Goal: Navigation & Orientation: Find specific page/section

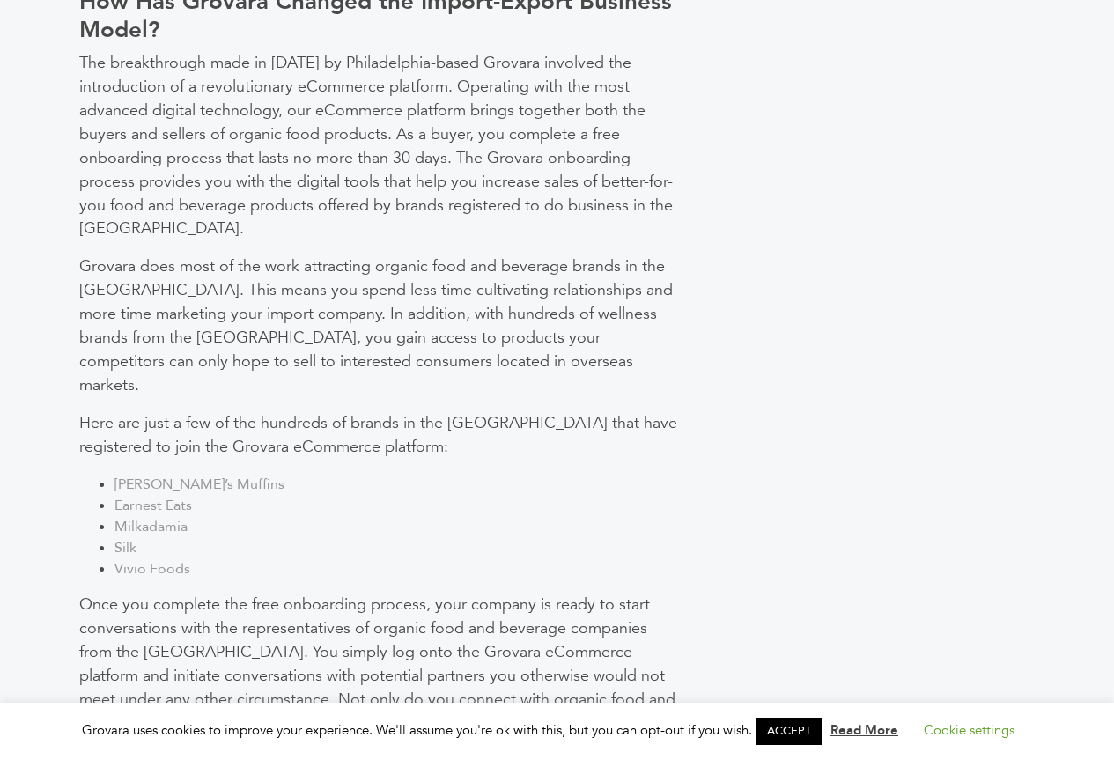
scroll to position [2113, 0]
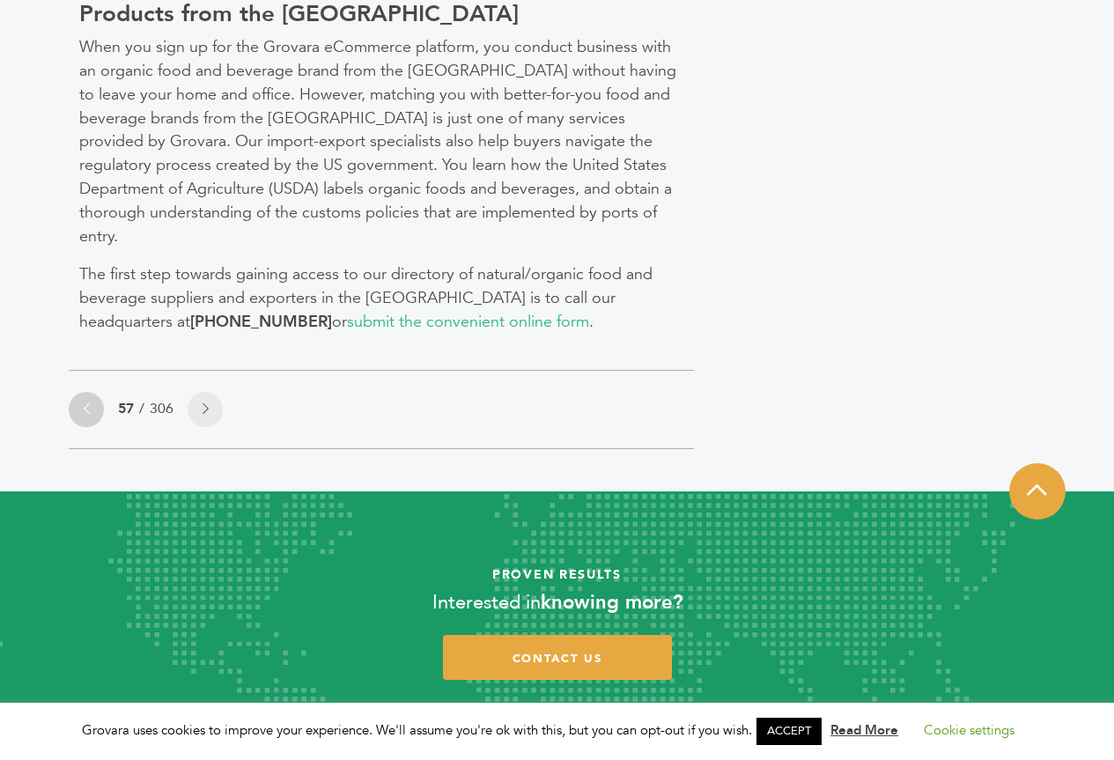
click at [92, 392] on link at bounding box center [86, 409] width 35 height 35
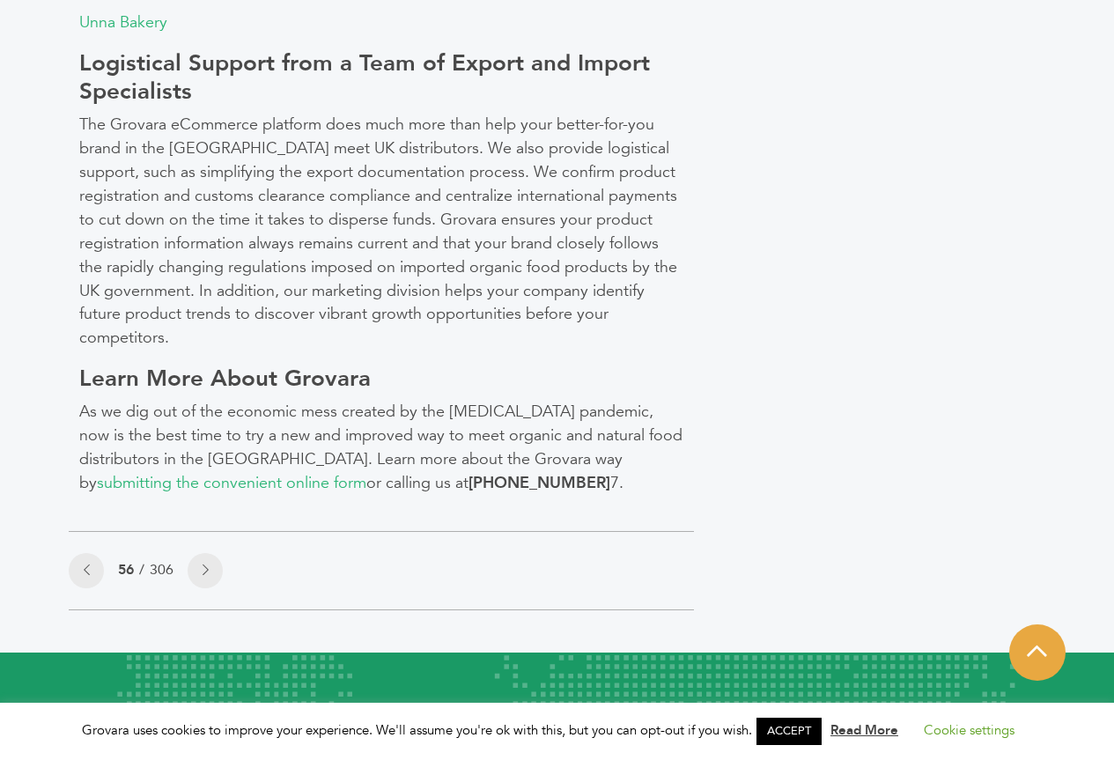
scroll to position [1849, 0]
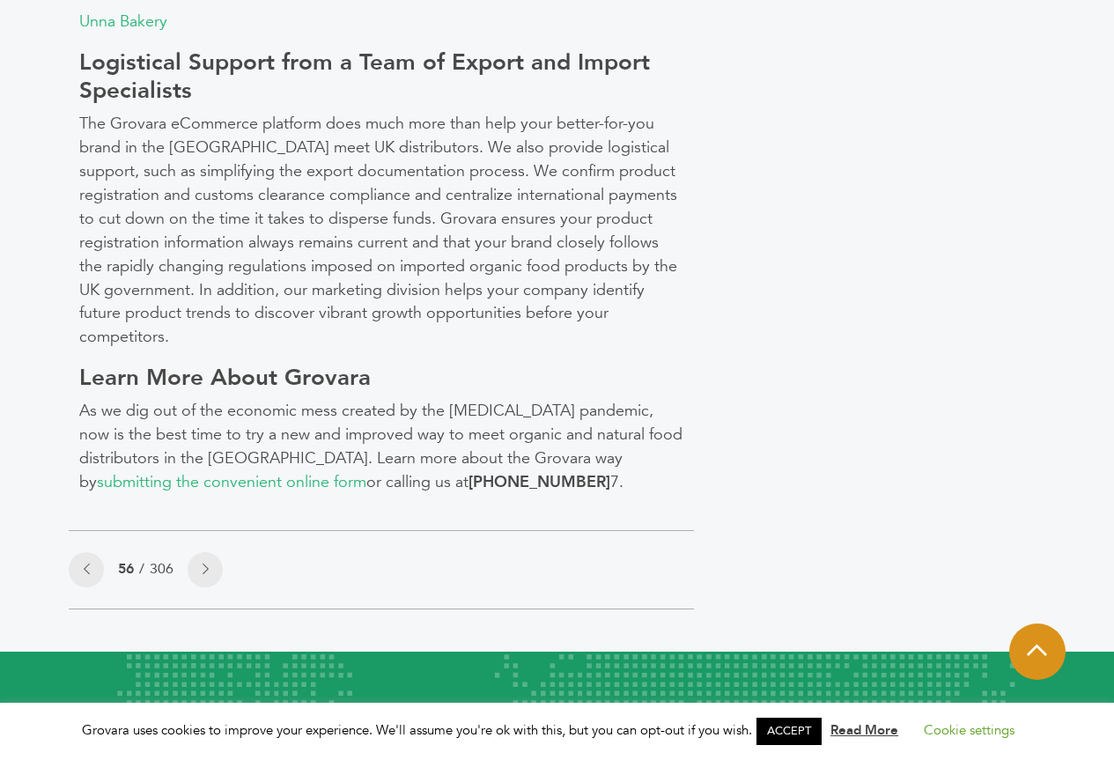
click at [1033, 638] on icon at bounding box center [1036, 649] width 20 height 23
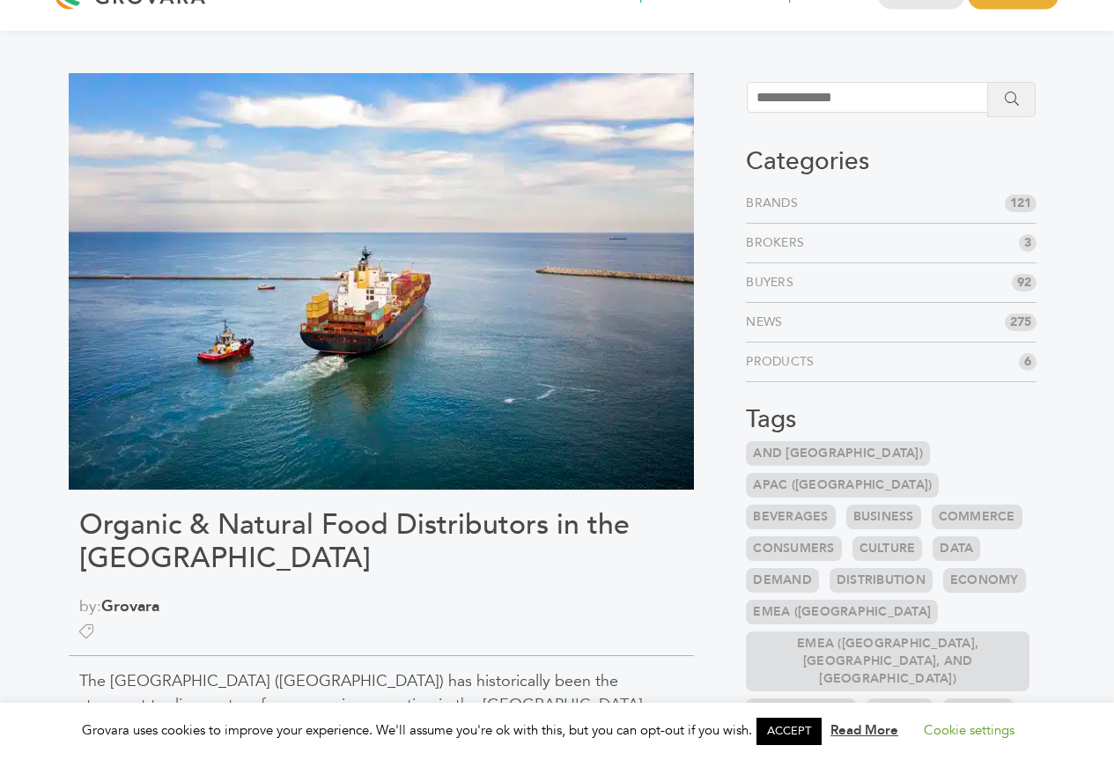
scroll to position [0, 0]
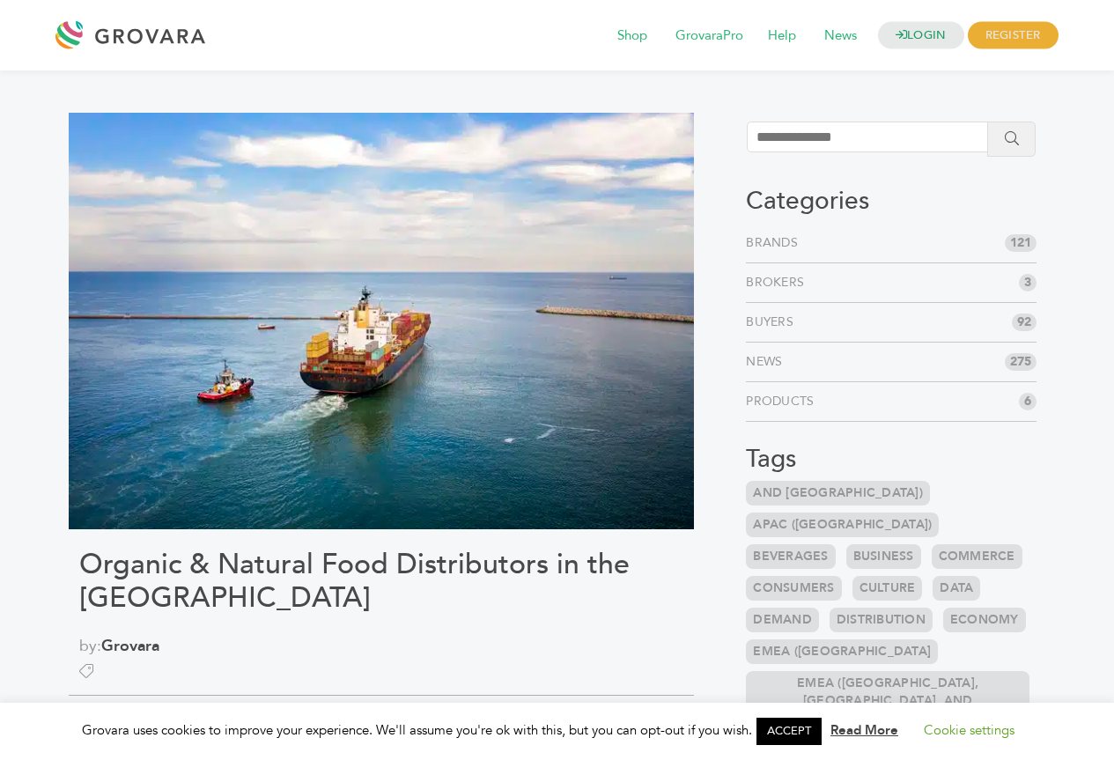
click at [770, 323] on link "Buyers" at bounding box center [773, 322] width 55 height 18
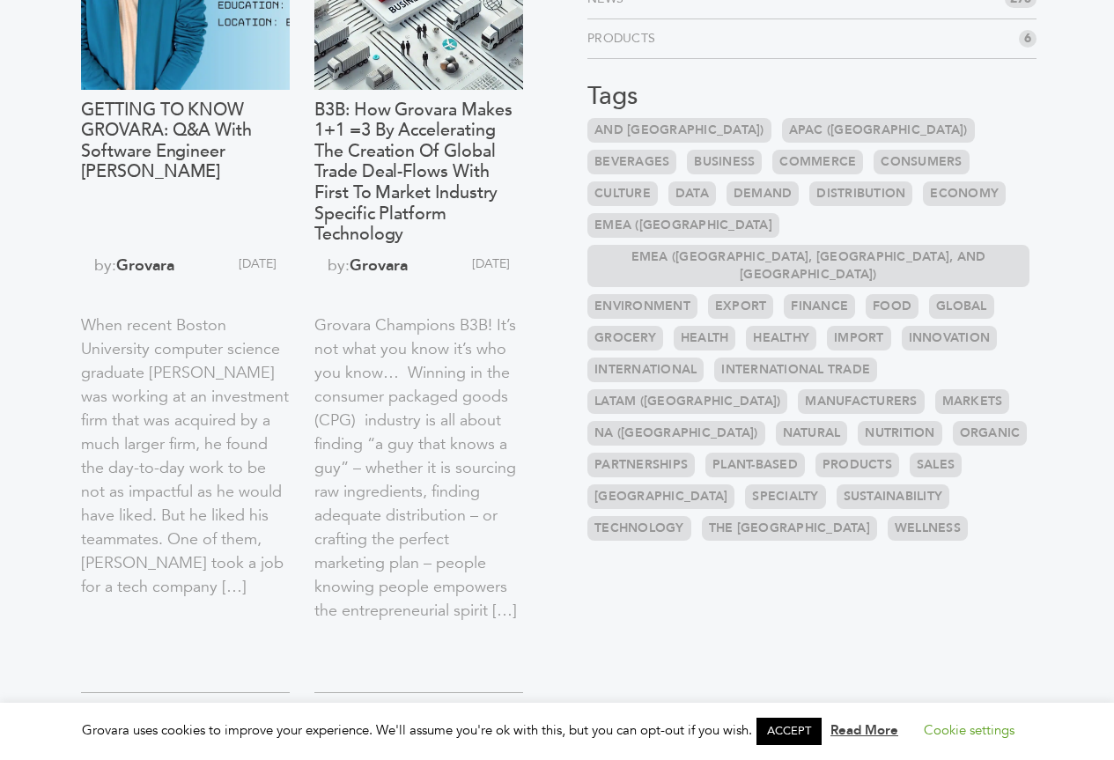
scroll to position [352, 0]
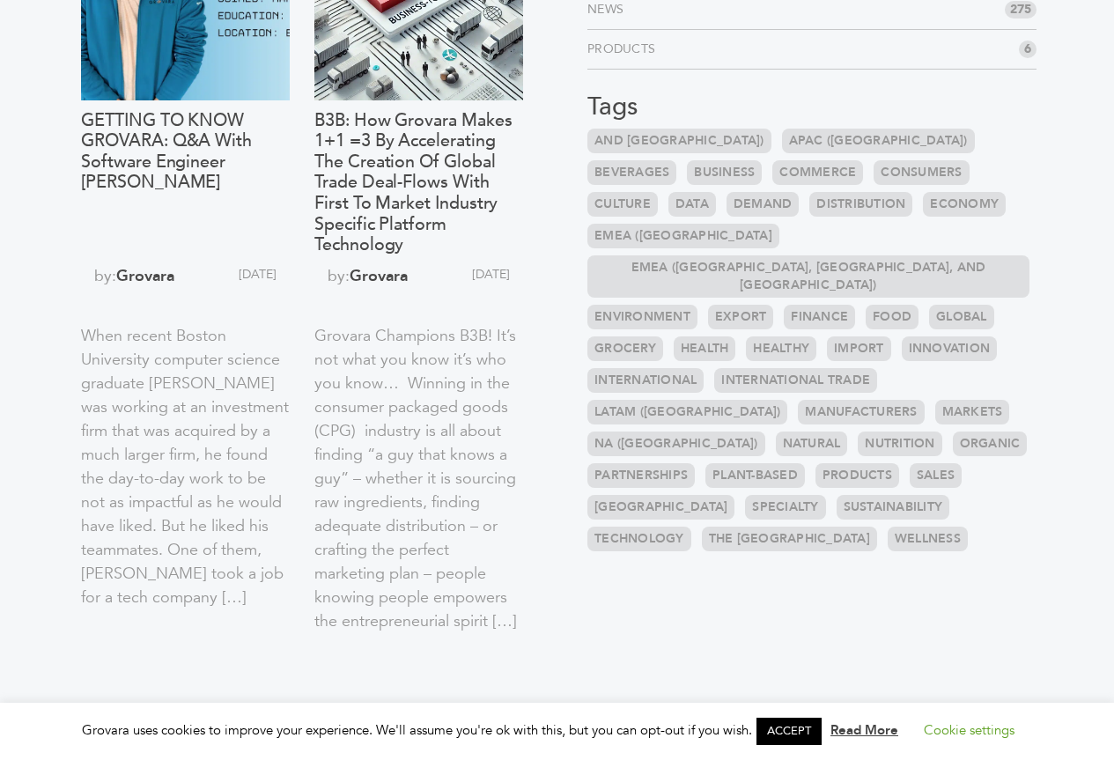
click at [865, 305] on link "Food" at bounding box center [891, 317] width 53 height 25
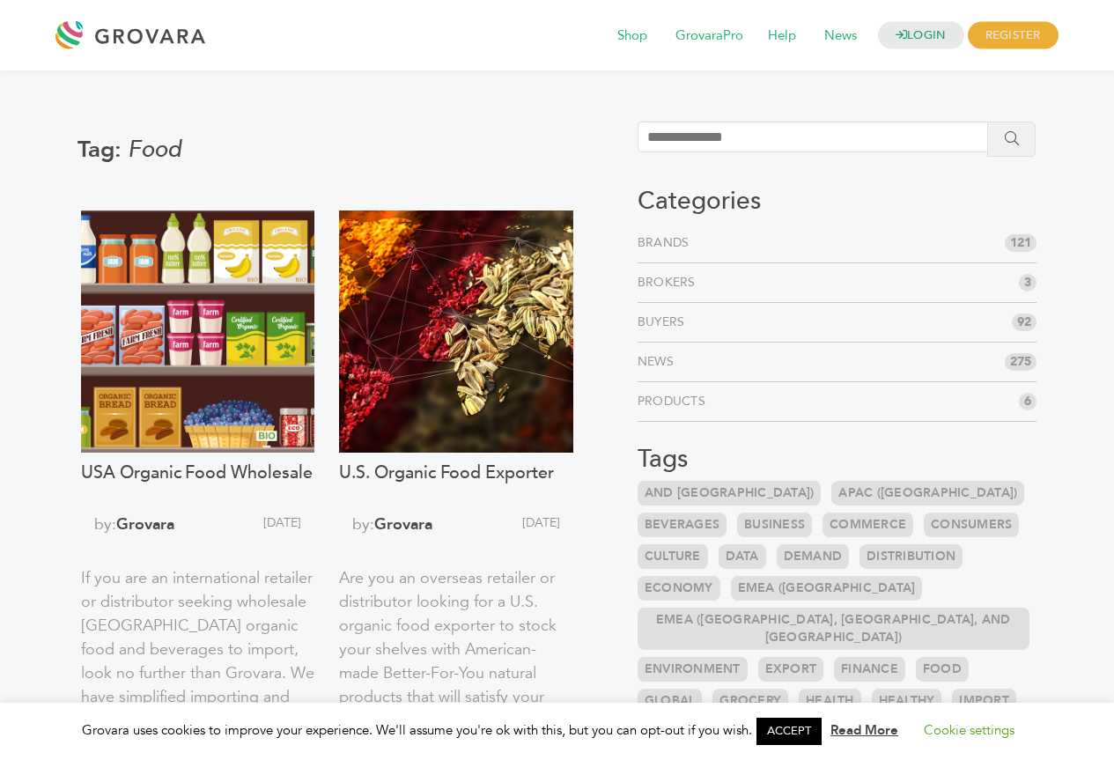
click at [660, 246] on link "Brands" at bounding box center [666, 243] width 59 height 18
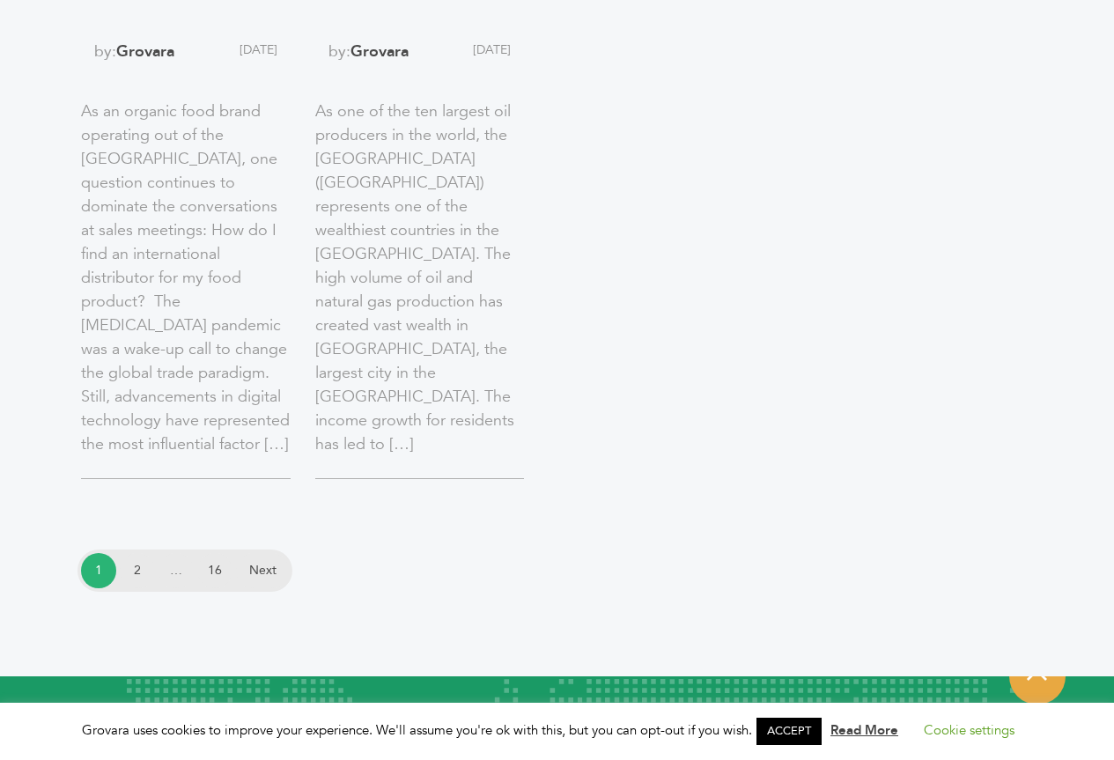
scroll to position [3095, 0]
